Goal: Information Seeking & Learning: Learn about a topic

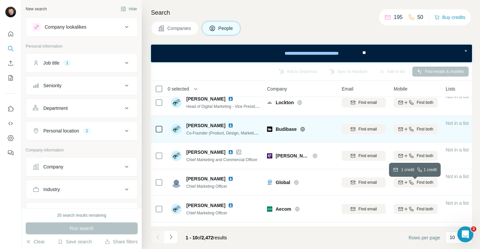
scroll to position [62, 0]
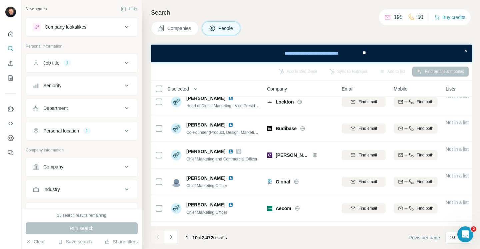
click at [109, 66] on div "Job title 1" at bounding box center [78, 63] width 90 height 7
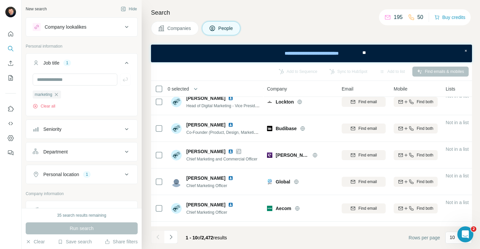
click at [109, 66] on div "Job title 1" at bounding box center [78, 63] width 90 height 7
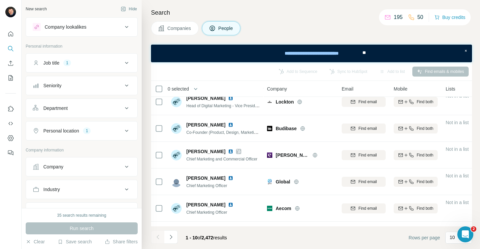
click at [125, 131] on icon at bounding box center [127, 131] width 8 height 8
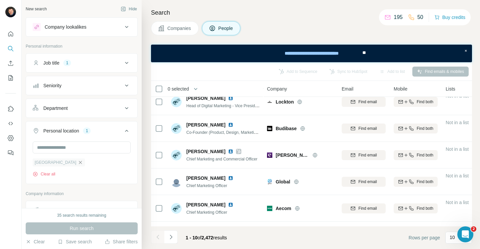
click at [79, 163] on icon "button" at bounding box center [80, 162] width 3 height 3
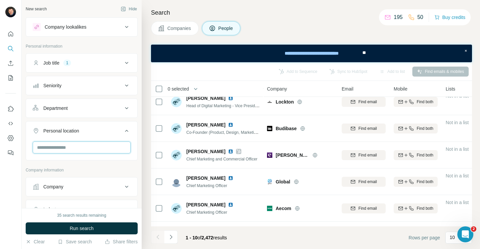
click at [80, 151] on input "text" at bounding box center [82, 148] width 98 height 12
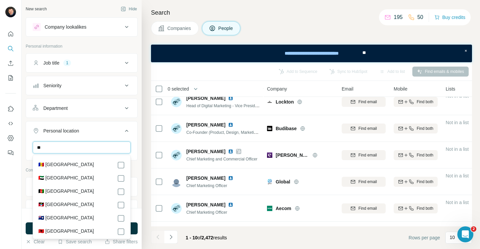
type input "*"
click at [146, 133] on div "Search Companies People Add to Sequence Sync to HubSpot Add to list Find emails…" at bounding box center [311, 124] width 338 height 249
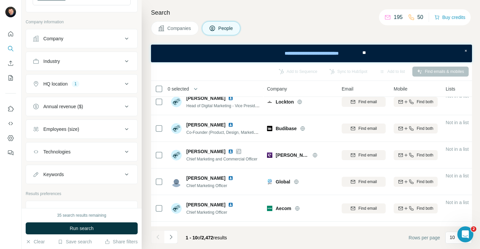
scroll to position [191, 0]
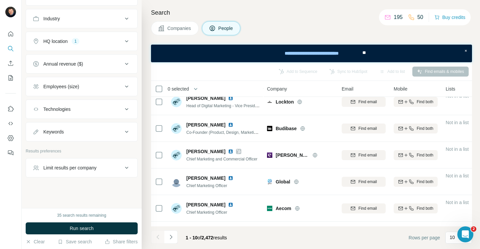
click at [103, 136] on button "Keywords" at bounding box center [81, 132] width 111 height 16
click at [103, 136] on button "Keywords" at bounding box center [81, 133] width 111 height 19
click at [86, 228] on span "Run search" at bounding box center [82, 228] width 24 height 7
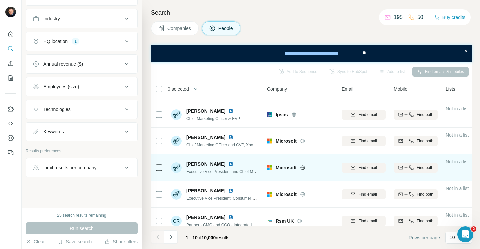
scroll to position [0, 0]
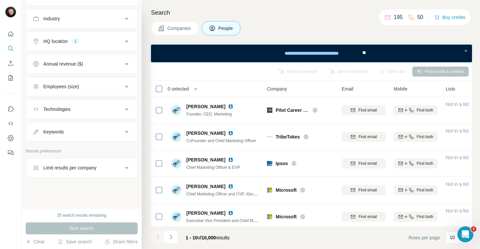
click at [118, 46] on button "HQ location 1" at bounding box center [81, 41] width 111 height 16
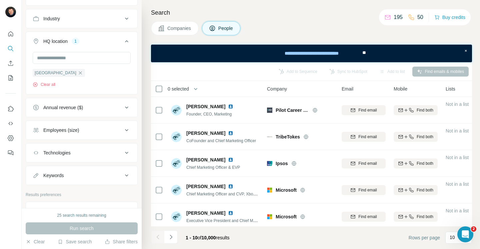
click at [122, 41] on div "HQ location 1" at bounding box center [78, 41] width 90 height 7
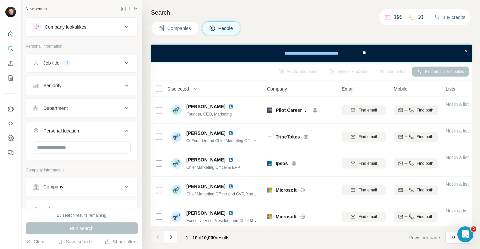
click at [451, 16] on button "Buy credits" at bounding box center [449, 17] width 31 height 9
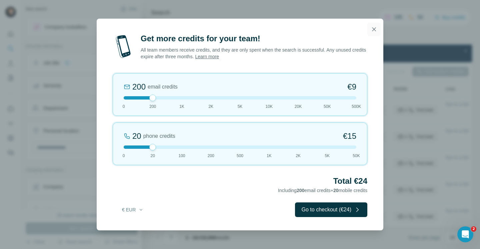
click at [375, 30] on icon "button" at bounding box center [374, 29] width 4 height 4
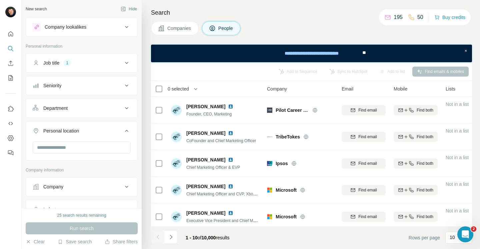
click at [102, 110] on div "Department" at bounding box center [78, 108] width 90 height 7
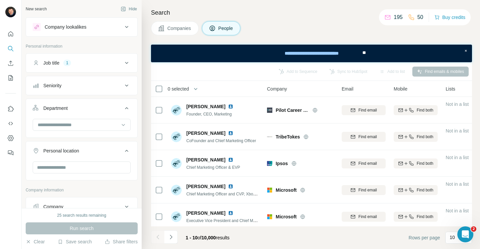
click at [102, 110] on div "Department" at bounding box center [78, 108] width 90 height 7
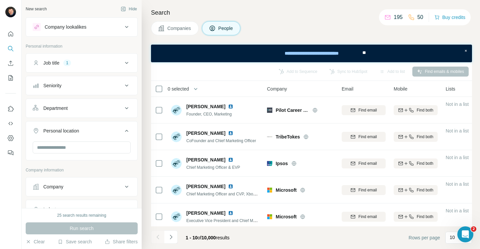
click at [106, 125] on button "Personal location" at bounding box center [81, 132] width 111 height 19
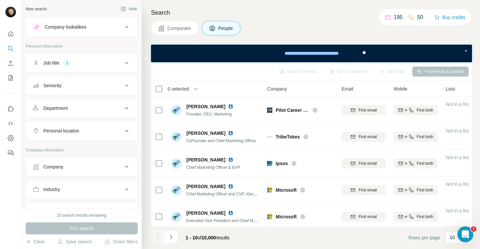
click at [109, 29] on div "Company lookalikes" at bounding box center [78, 27] width 90 height 8
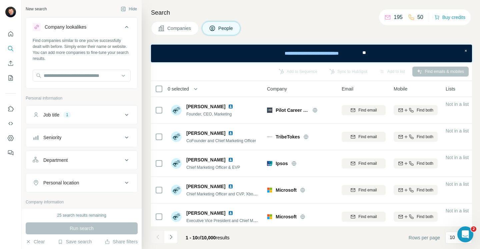
click at [96, 24] on div "Company lookalikes" at bounding box center [78, 27] width 90 height 8
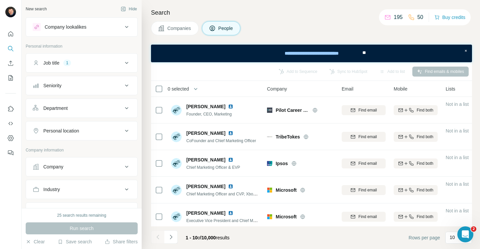
click at [88, 62] on div "Job title 1" at bounding box center [78, 63] width 90 height 7
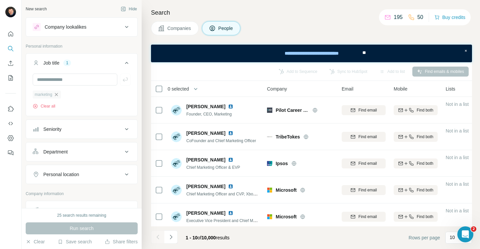
click at [58, 94] on icon "button" at bounding box center [56, 94] width 5 height 5
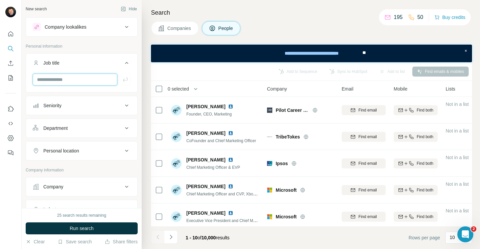
click at [70, 76] on input "text" at bounding box center [75, 80] width 85 height 12
type input "*"
click at [125, 62] on icon at bounding box center [127, 63] width 8 height 8
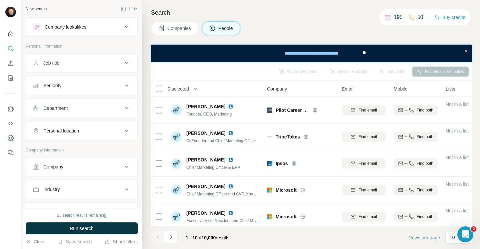
click at [91, 130] on div "Personal location" at bounding box center [78, 131] width 90 height 7
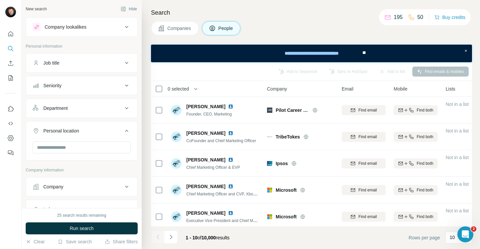
click at [91, 130] on div "Personal location" at bounding box center [78, 131] width 90 height 7
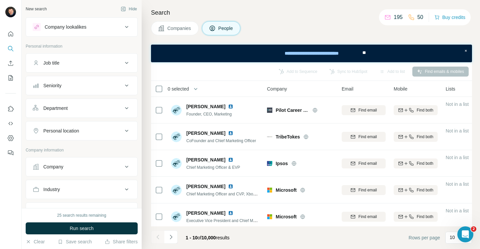
click at [85, 111] on div "Department" at bounding box center [78, 108] width 90 height 7
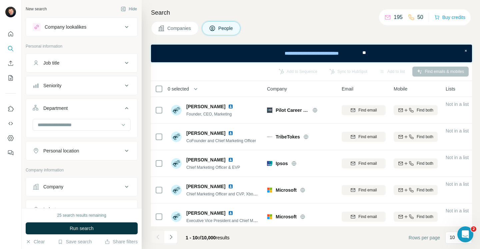
click at [85, 111] on div "Department" at bounding box center [78, 108] width 90 height 7
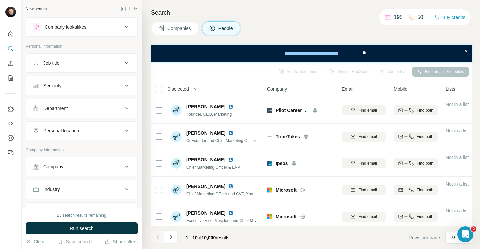
click at [85, 110] on div "Department" at bounding box center [78, 108] width 90 height 7
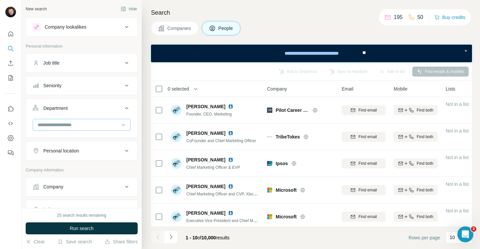
click at [82, 127] on input at bounding box center [78, 124] width 82 height 7
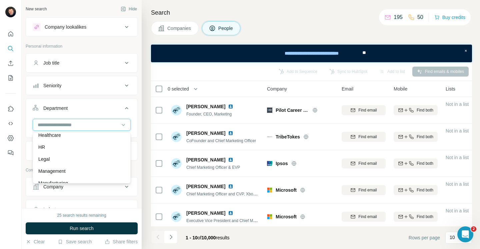
scroll to position [101, 0]
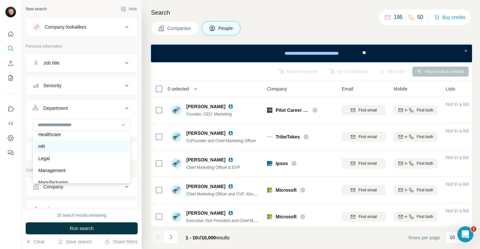
click at [81, 150] on div "HR" at bounding box center [81, 147] width 95 height 12
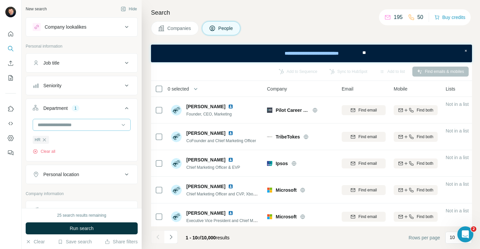
click at [89, 127] on input at bounding box center [78, 124] width 82 height 7
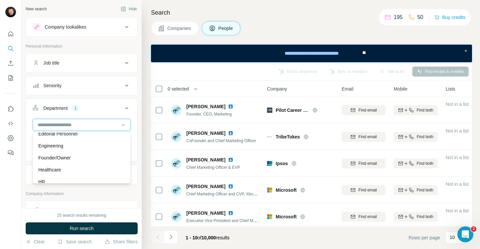
scroll to position [67, 0]
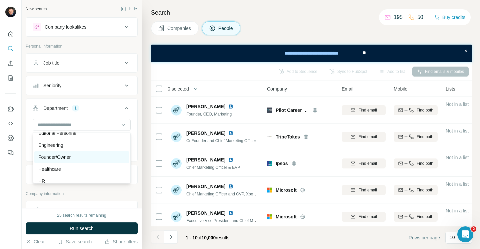
click at [82, 157] on div "Founder/Owner" at bounding box center [81, 157] width 87 height 7
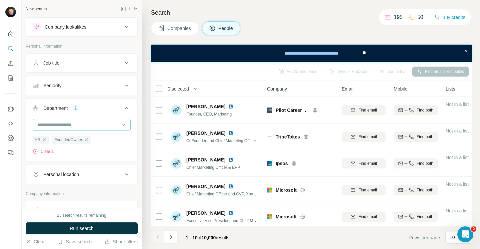
click at [89, 124] on input at bounding box center [78, 124] width 82 height 7
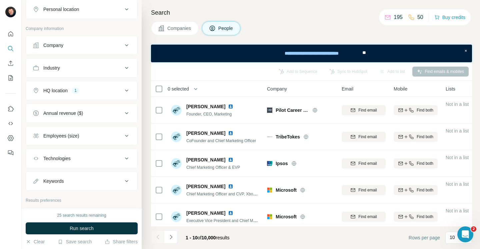
scroll to position [166, 0]
click at [88, 91] on div "HQ location 1" at bounding box center [78, 90] width 90 height 7
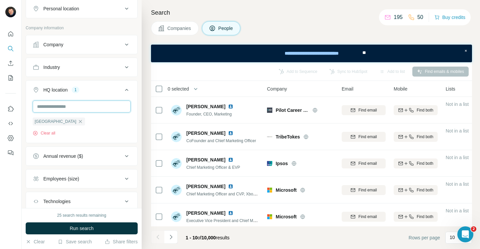
click at [70, 111] on input "text" at bounding box center [82, 107] width 98 height 12
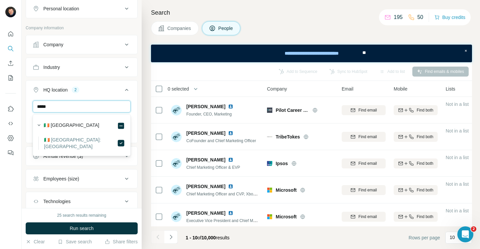
click at [74, 109] on input "*****" at bounding box center [82, 107] width 98 height 12
type input "*****"
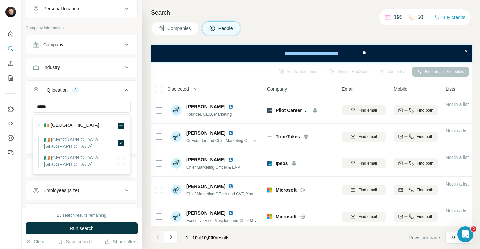
click at [99, 95] on button "HQ location 3" at bounding box center [81, 91] width 111 height 19
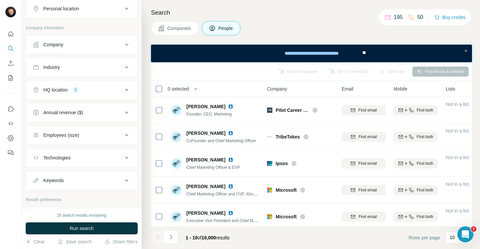
click at [83, 113] on div "Annual revenue ($)" at bounding box center [63, 112] width 40 height 7
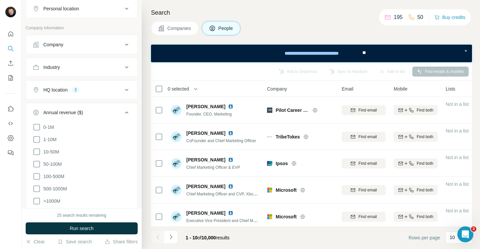
click at [83, 113] on div "Annual revenue ($)" at bounding box center [63, 112] width 40 height 7
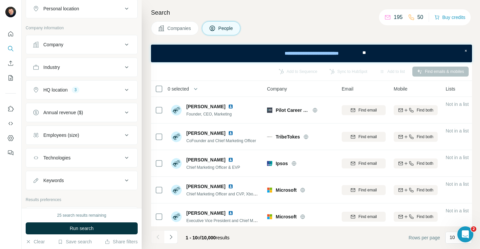
click at [92, 94] on button "HQ location 3" at bounding box center [81, 90] width 111 height 16
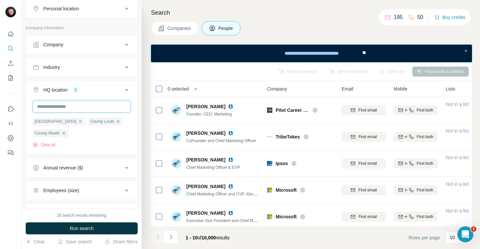
click at [79, 110] on input "text" at bounding box center [82, 107] width 98 height 12
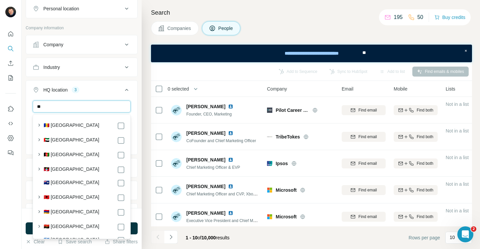
type input "*"
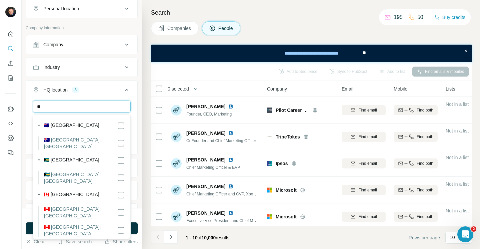
type input "*"
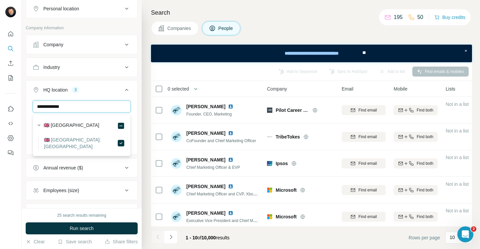
type input "**********"
click at [140, 99] on div "**********" at bounding box center [82, 104] width 120 height 208
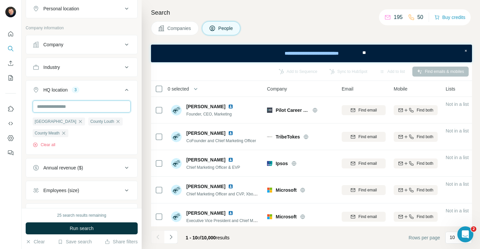
click at [94, 108] on input "text" at bounding box center [82, 107] width 98 height 12
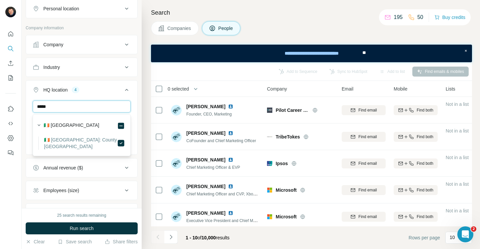
click at [81, 108] on input "*****" at bounding box center [82, 107] width 98 height 12
type input "******"
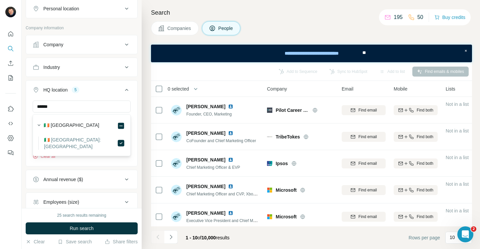
click at [147, 132] on div "Search Companies People Add to Sequence Sync to HubSpot Add to list Find emails…" at bounding box center [311, 124] width 338 height 249
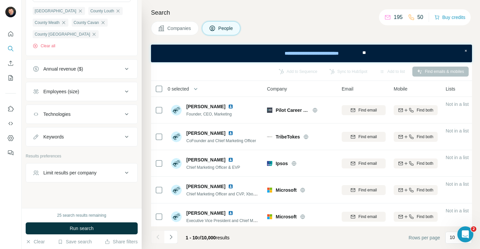
scroll to position [282, 0]
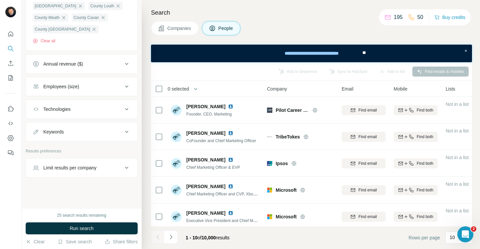
click at [108, 110] on div "Technologies" at bounding box center [78, 109] width 90 height 7
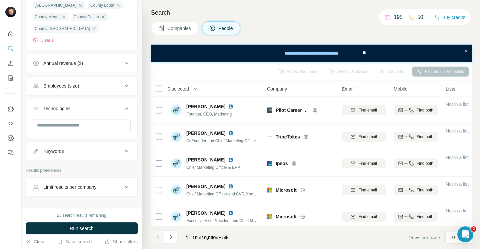
click at [108, 110] on div "Technologies" at bounding box center [78, 108] width 90 height 7
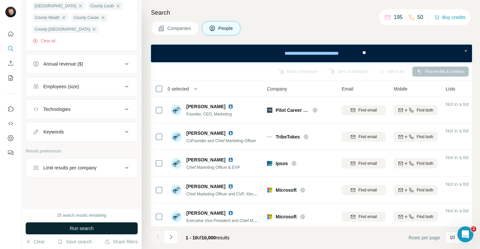
click at [75, 230] on span "Run search" at bounding box center [82, 228] width 24 height 7
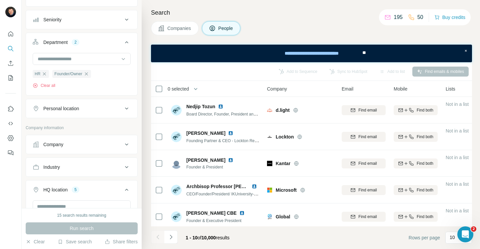
scroll to position [65, 0]
click at [107, 111] on div "Personal location" at bounding box center [78, 109] width 90 height 7
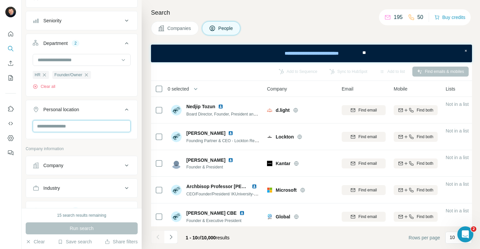
click at [82, 127] on input "text" at bounding box center [82, 126] width 98 height 12
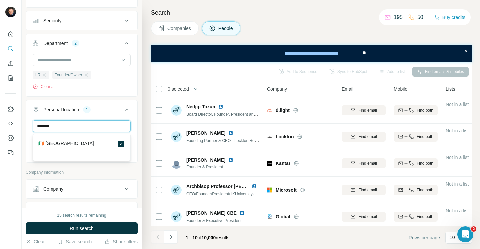
click at [93, 128] on input "*******" at bounding box center [82, 126] width 98 height 12
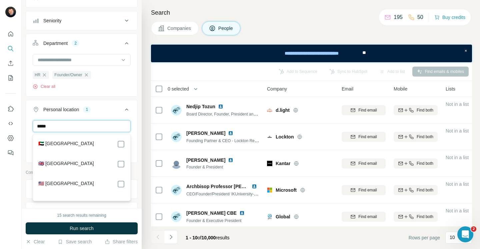
type input "*****"
click at [86, 216] on button "Industry" at bounding box center [81, 224] width 111 height 16
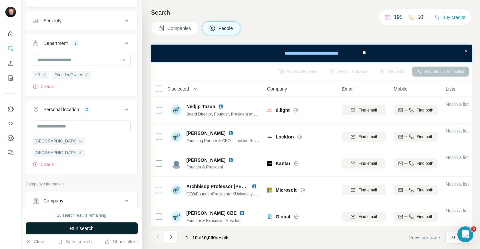
click at [83, 227] on span "Run search" at bounding box center [82, 228] width 24 height 7
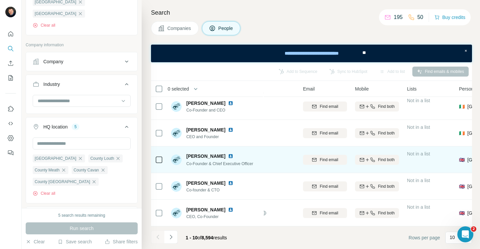
scroll to position [137, 0]
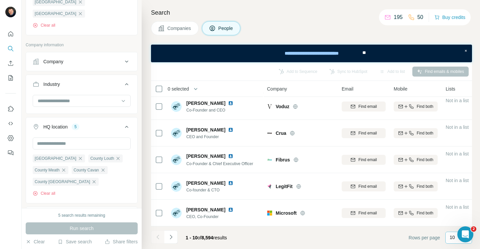
click at [452, 238] on p "10" at bounding box center [452, 237] width 5 height 7
click at [457, 187] on div "60" at bounding box center [458, 187] width 15 height 7
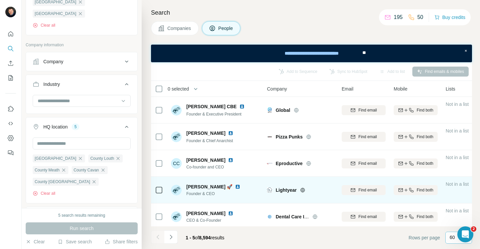
scroll to position [4, 0]
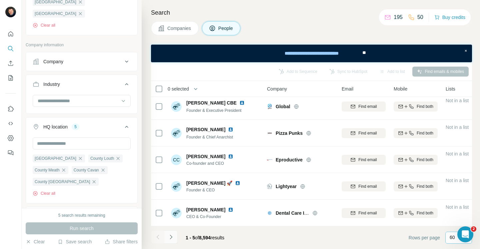
click at [172, 237] on icon "Navigate to next page" at bounding box center [171, 237] width 2 height 4
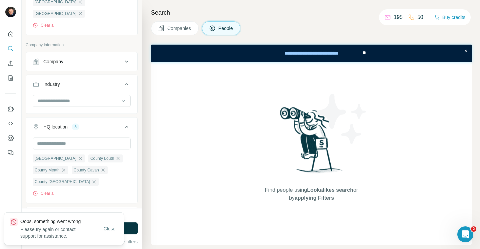
click at [110, 233] on button "Close" at bounding box center [109, 229] width 21 height 12
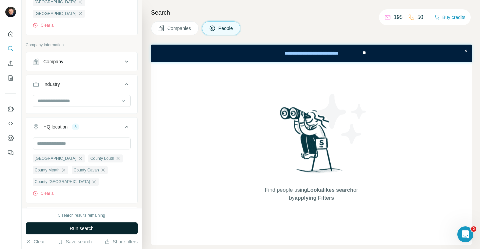
click at [105, 228] on button "Run search" at bounding box center [82, 229] width 112 height 12
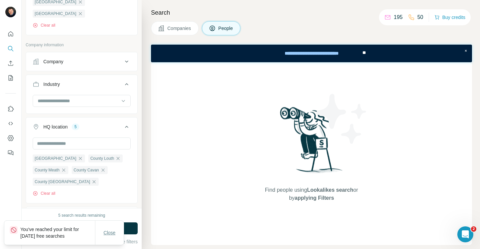
click at [113, 232] on span "Close" at bounding box center [110, 233] width 12 height 7
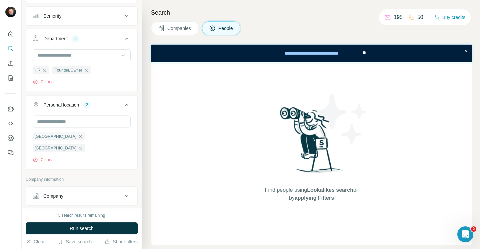
scroll to position [0, 0]
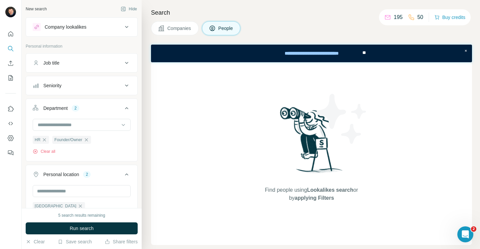
click at [404, 16] on div "195 50" at bounding box center [403, 17] width 39 height 9
click at [394, 17] on p "195" at bounding box center [398, 17] width 9 height 8
click at [384, 17] on icon at bounding box center [387, 17] width 7 height 7
click at [11, 34] on icon "Quick start" at bounding box center [10, 33] width 5 height 5
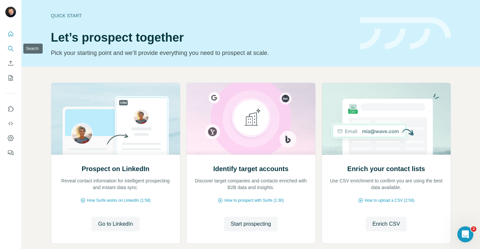
click at [10, 49] on icon "Search" at bounding box center [10, 48] width 7 height 7
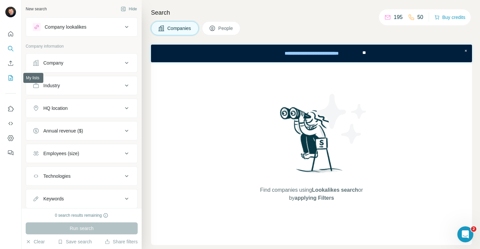
click at [11, 77] on icon "My lists" at bounding box center [10, 78] width 7 height 7
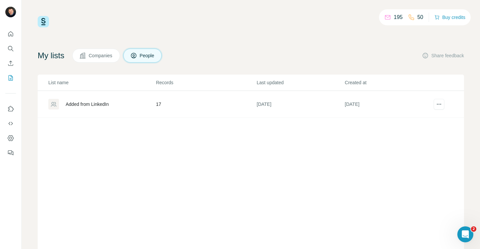
click at [99, 105] on div "Added from LinkedIn" at bounding box center [87, 104] width 43 height 7
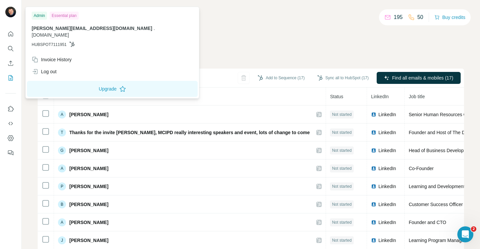
click at [13, 14] on img at bounding box center [10, 12] width 11 height 11
click at [70, 82] on button "Upgrade" at bounding box center [112, 89] width 171 height 16
click at [10, 33] on icon "Quick start" at bounding box center [10, 34] width 7 height 7
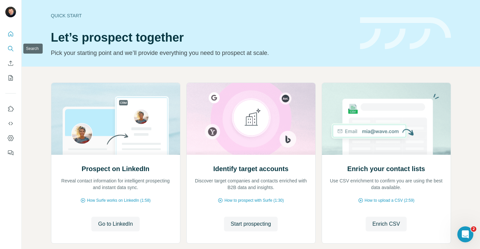
click at [10, 47] on icon "Search" at bounding box center [10, 48] width 7 height 7
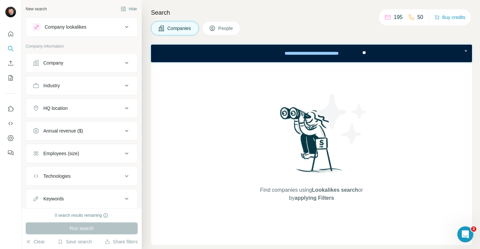
click at [100, 31] on button "Company lookalikes" at bounding box center [81, 27] width 111 height 16
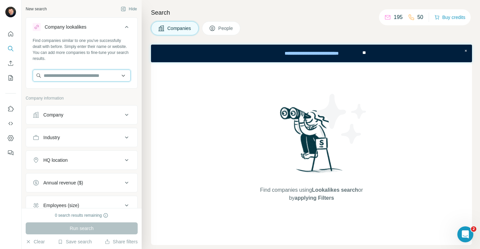
click at [85, 74] on input "text" at bounding box center [82, 76] width 98 height 12
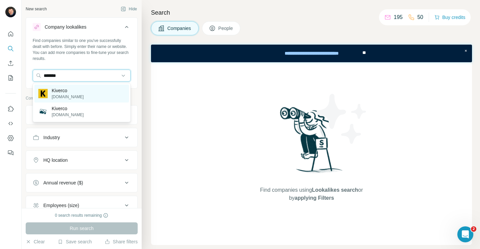
type input "*******"
click at [80, 92] on div "Kiverco [DOMAIN_NAME]" at bounding box center [81, 94] width 95 height 18
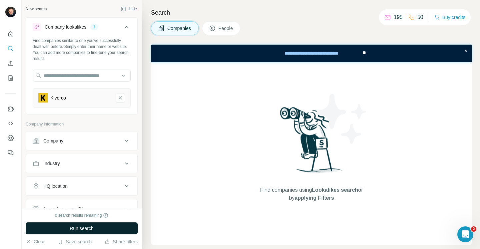
click at [98, 231] on button "Run search" at bounding box center [82, 229] width 112 height 12
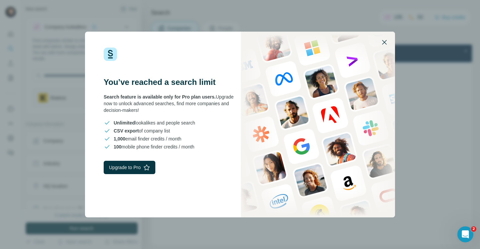
click at [385, 42] on icon "button" at bounding box center [384, 42] width 8 height 8
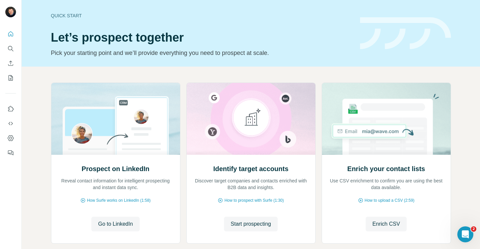
scroll to position [37, 0]
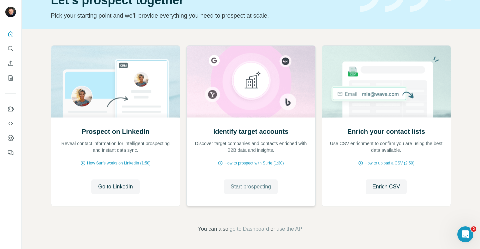
click at [249, 187] on span "Start prospecting" at bounding box center [251, 187] width 40 height 8
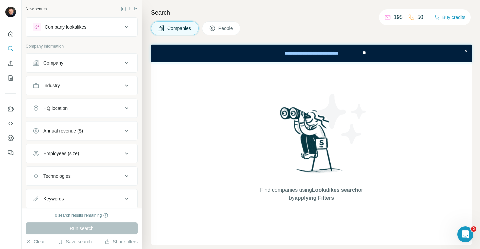
click at [394, 17] on p "195" at bounding box center [398, 17] width 9 height 8
click at [466, 235] on icon "Open Intercom Messenger" at bounding box center [464, 233] width 11 height 11
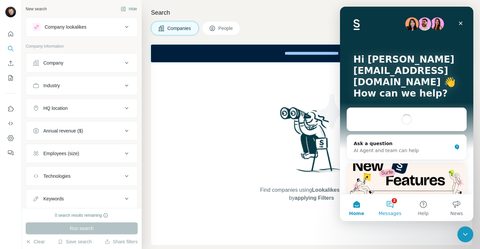
click at [386, 205] on button "2 Messages" at bounding box center [389, 208] width 33 height 27
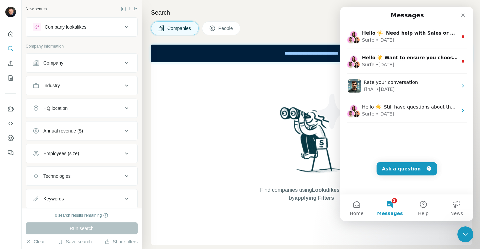
click at [396, 176] on div "Hello ☀️ ​ Need help with Sales or Support? We've got you covered! Surfe • 1d a…" at bounding box center [406, 109] width 133 height 170
click at [400, 171] on button "Ask a question" at bounding box center [407, 168] width 60 height 13
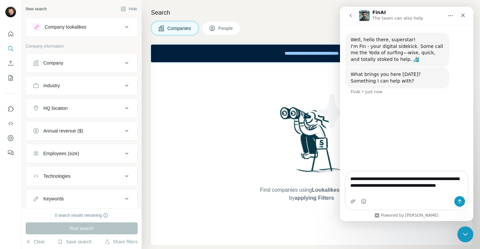
type textarea "**********"
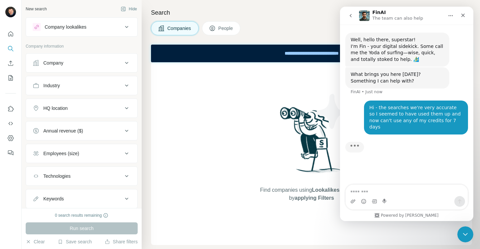
click at [435, 108] on div "Hi - the searches we're very accurate so I seemed to have used them up and now …" at bounding box center [415, 118] width 93 height 26
drag, startPoint x: 421, startPoint y: 108, endPoint x: 403, endPoint y: 108, distance: 18.3
click at [403, 108] on div "Hi - the searches we're very accurate so I seemed to have used them up and now …" at bounding box center [415, 118] width 93 height 26
click at [393, 197] on div "Intercom messenger" at bounding box center [407, 201] width 122 height 11
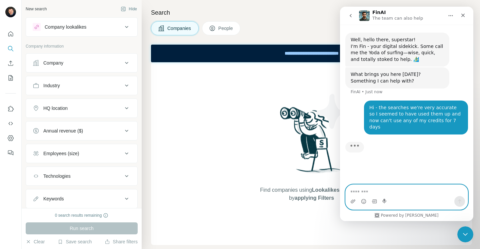
click at [399, 190] on textarea "Message…" at bounding box center [407, 190] width 122 height 11
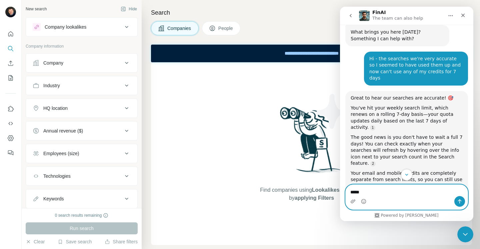
scroll to position [37, 0]
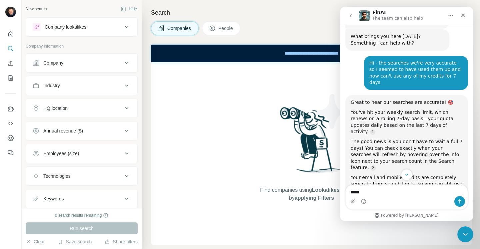
click at [392, 74] on div "Hi - the searches we're very accurate so I seemed to have used them up and now …" at bounding box center [415, 73] width 93 height 26
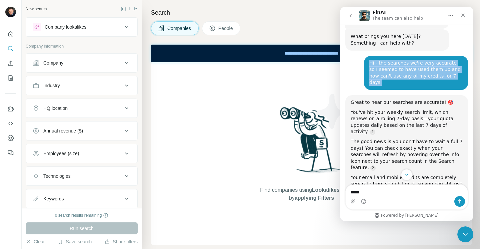
click at [392, 74] on div "Hi - the searches we're very accurate so I seemed to have used them up and now …" at bounding box center [415, 73] width 93 height 26
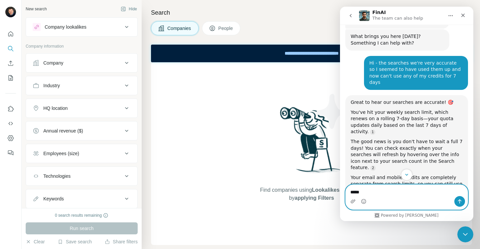
click at [360, 192] on textarea "*****" at bounding box center [407, 190] width 122 height 11
type textarea "**********"
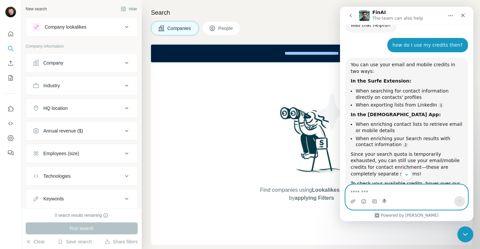
scroll to position [249, 0]
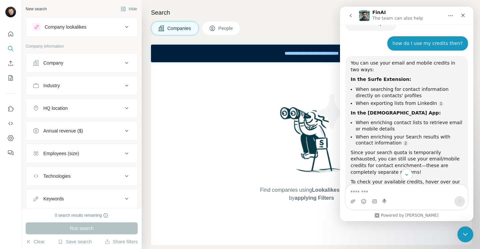
click at [381, 120] on li "When enriching contact lists to retrieve email or mobile details" at bounding box center [409, 126] width 107 height 12
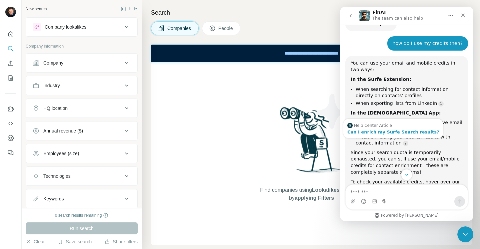
click at [390, 130] on div "Can I enrich my Surfe Search results?" at bounding box center [393, 132] width 92 height 4
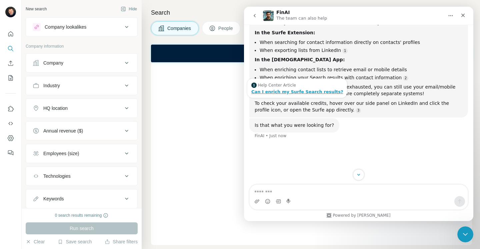
scroll to position [244, 0]
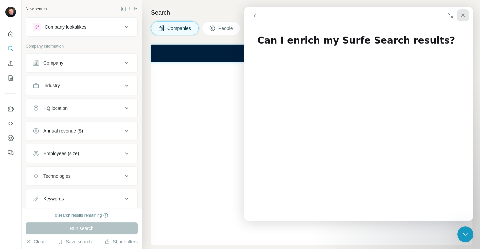
click at [464, 16] on icon "Close" at bounding box center [462, 15] width 5 height 5
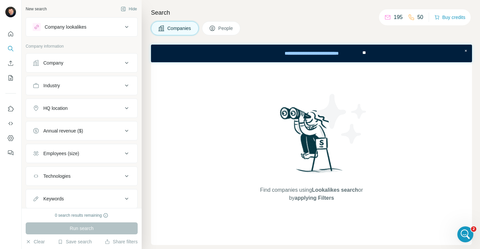
scroll to position [0, 0]
click at [10, 77] on icon "My lists" at bounding box center [10, 78] width 7 height 7
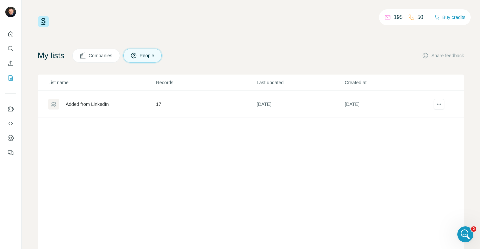
click at [99, 55] on span "Companies" at bounding box center [101, 55] width 24 height 7
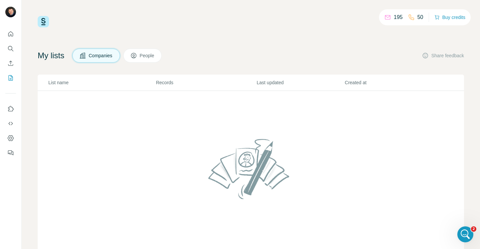
click at [144, 58] on span "People" at bounding box center [147, 55] width 15 height 7
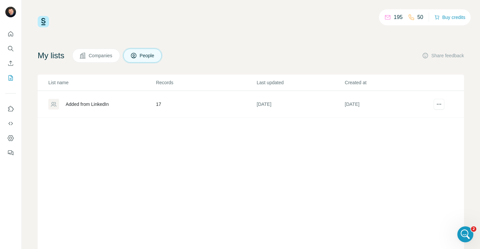
click at [96, 57] on span "Companies" at bounding box center [101, 55] width 24 height 7
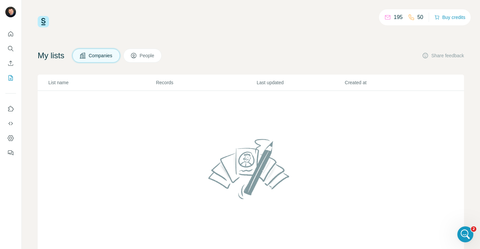
click at [150, 55] on span "People" at bounding box center [147, 55] width 15 height 7
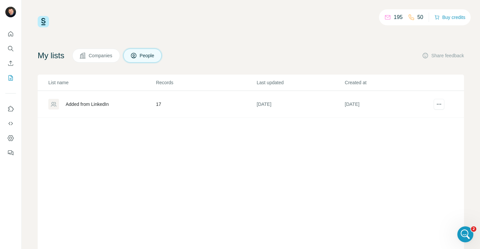
click at [108, 55] on span "Companies" at bounding box center [101, 55] width 24 height 7
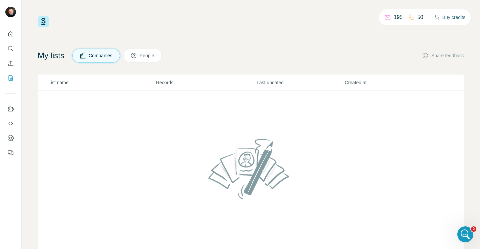
click at [445, 19] on button "Buy credits" at bounding box center [449, 17] width 31 height 9
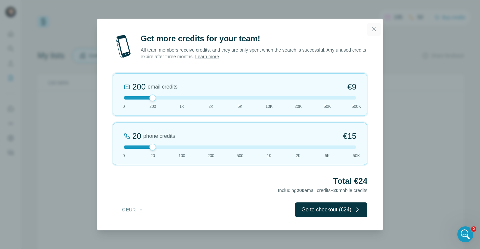
click at [377, 27] on icon "button" at bounding box center [374, 29] width 7 height 7
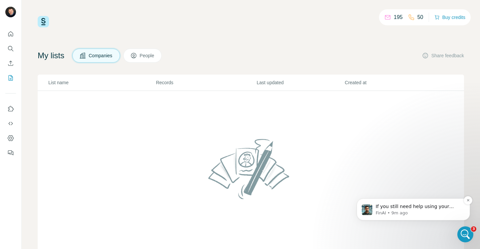
click at [421, 211] on p "FinAI • 9m ago" at bounding box center [419, 213] width 86 height 6
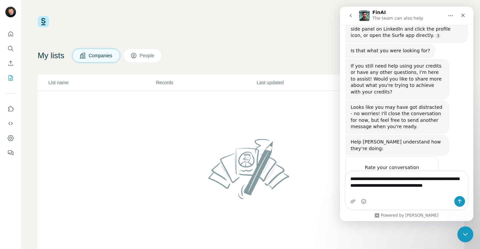
scroll to position [415, 0]
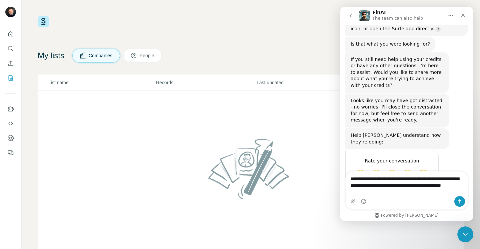
type textarea "**********"
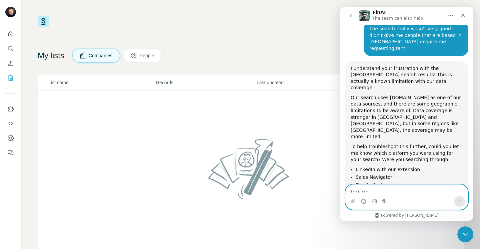
scroll to position [589, 0]
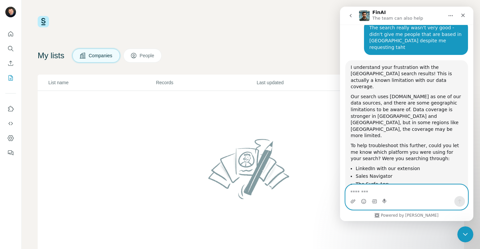
click at [373, 195] on textarea "Message…" at bounding box center [407, 190] width 122 height 11
type textarea "**********"
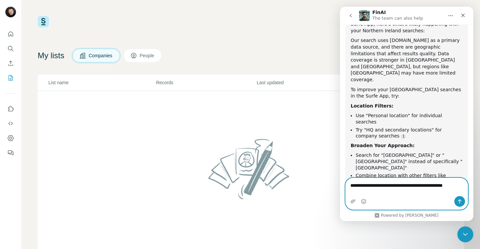
scroll to position [833, 0]
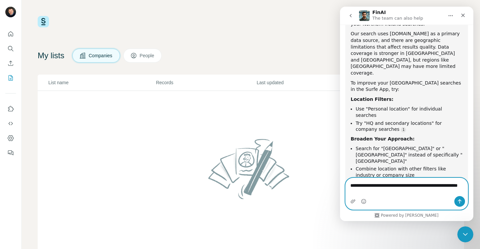
type textarea "**********"
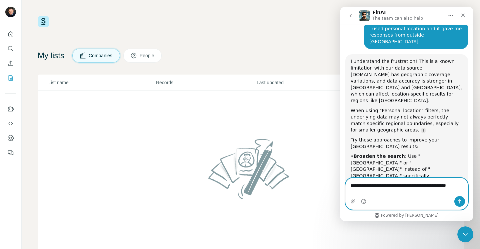
scroll to position [1065, 0]
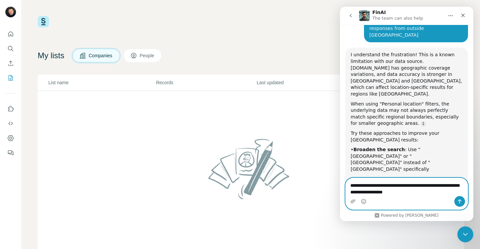
type textarea "**********"
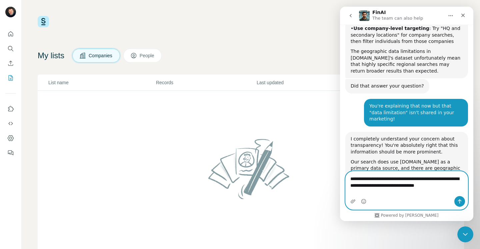
scroll to position [1245, 0]
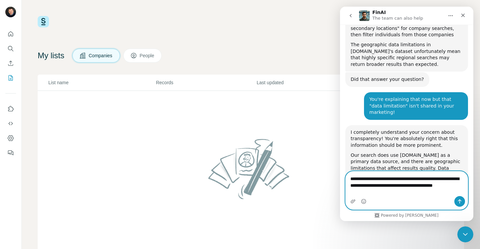
type textarea "**********"
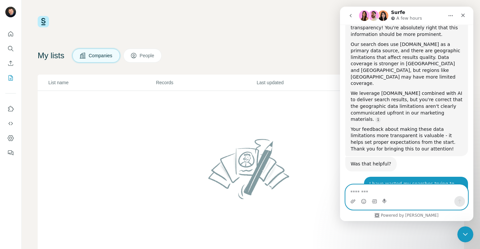
scroll to position [1357, 0]
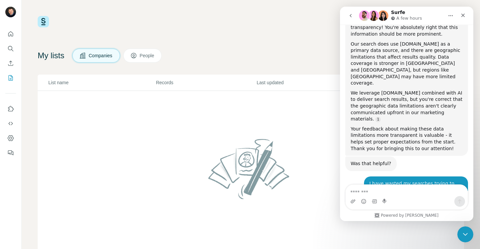
click at [327, 49] on div "My lists Companies People Share feedback" at bounding box center [251, 56] width 426 height 14
click at [464, 16] on icon "Close" at bounding box center [463, 16] width 4 height 4
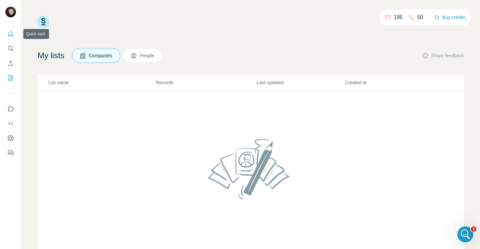
click at [9, 32] on icon "Quick start" at bounding box center [10, 33] width 5 height 5
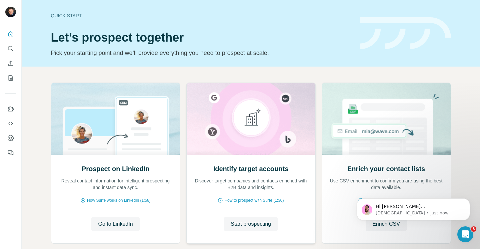
scroll to position [1436, 0]
click at [419, 213] on p "Christian • Just now" at bounding box center [419, 213] width 86 height 6
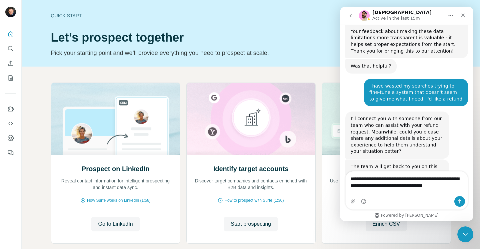
scroll to position [1461, 0]
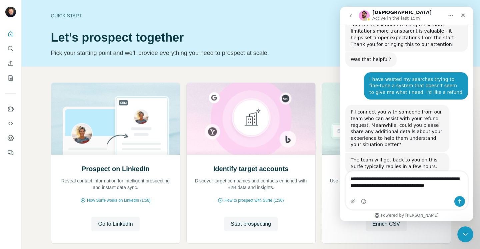
type textarea "**********"
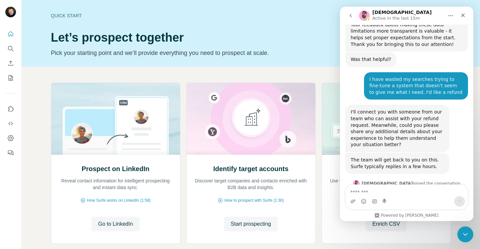
scroll to position [1469, 0]
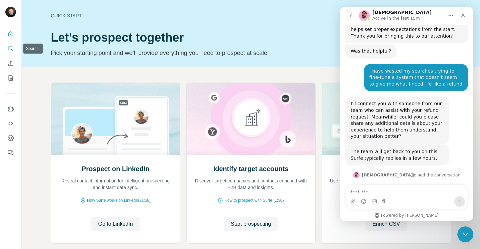
click at [9, 51] on icon "Search" at bounding box center [10, 48] width 7 height 7
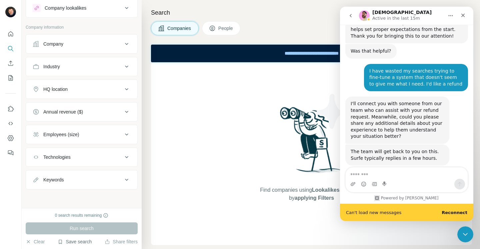
scroll to position [1486, 0]
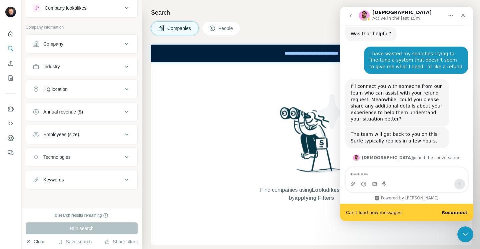
click at [38, 241] on button "Clear" at bounding box center [35, 242] width 19 height 7
click at [460, 213] on b "Reconnect" at bounding box center [455, 212] width 26 height 5
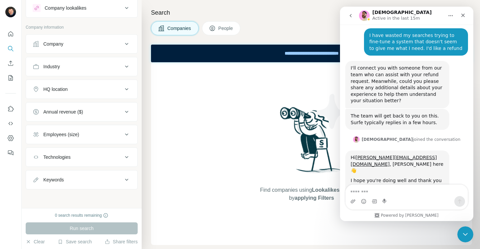
scroll to position [1505, 0]
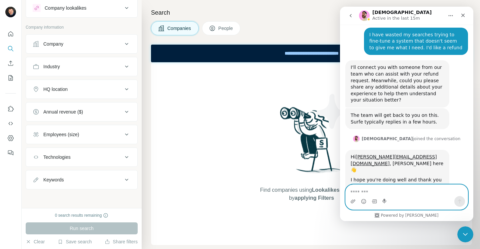
click at [359, 191] on textarea "Message…" at bounding box center [407, 190] width 122 height 11
type textarea "**********"
